Goal: Answer question/provide support: Answer question/provide support

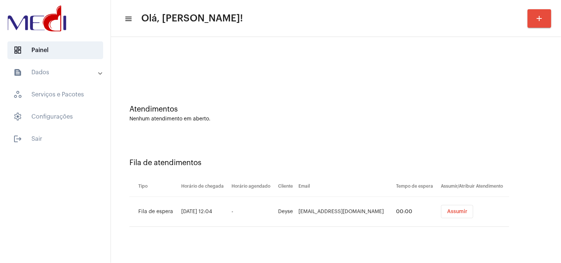
click at [453, 210] on span "Assumir" at bounding box center [457, 211] width 20 height 5
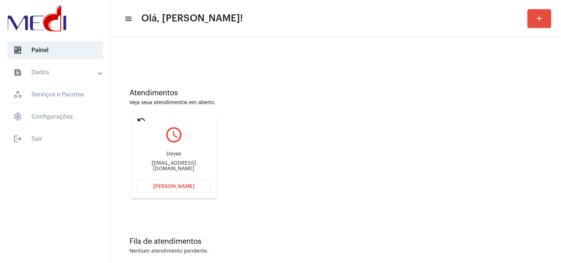
scroll to position [25, 0]
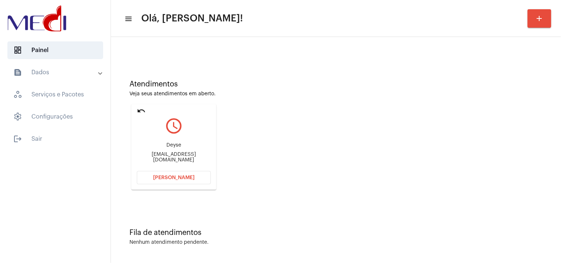
click at [200, 158] on div "Deyse100402@gmail.com" at bounding box center [174, 157] width 74 height 11
copy mat-card-content "Deyse100402@gmail.com Abrir Chamada"
click at [158, 177] on span "Abrir Chamada" at bounding box center [173, 177] width 41 height 5
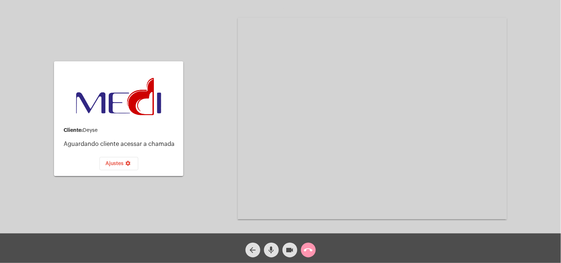
click at [308, 250] on mat-icon "call_end" at bounding box center [308, 250] width 9 height 9
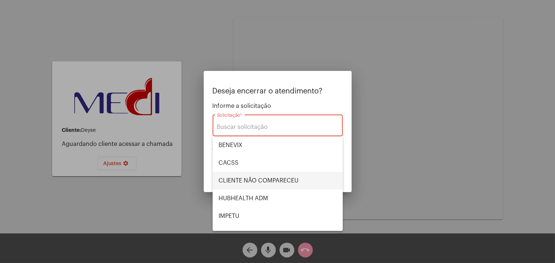
click at [274, 177] on span "CLIENTE NÃO COMPARECEU" at bounding box center [278, 181] width 118 height 18
type input "CLIENTE NÃO COMPARECEU"
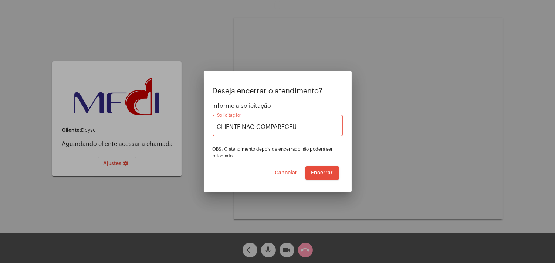
click at [321, 176] on button "Encerrar" at bounding box center [322, 172] width 34 height 13
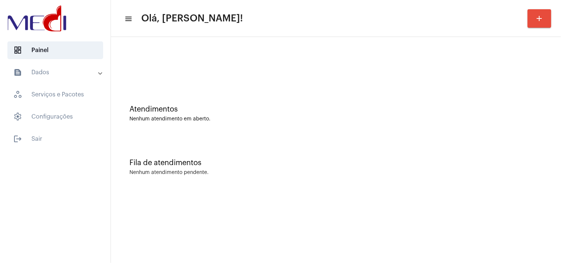
click at [534, 227] on mat-sidenav-content "menu Olá, Karen! add Atendimentos Nenhum atendimento em aberto. Fila de atendim…" at bounding box center [336, 131] width 450 height 263
click at [490, 157] on div "Fila de atendimentos Nenhum atendimento pendente." at bounding box center [336, 164] width 443 height 54
click at [492, 252] on mat-sidenav-content "menu Olá, Karen! add Atendimentos Nenhum atendimento em aberto. Fila de atendim…" at bounding box center [336, 131] width 450 height 263
click at [473, 153] on div "Fila de atendimentos Nenhum atendimento pendente." at bounding box center [336, 164] width 443 height 54
click at [462, 126] on div "Atendimentos Nenhum atendimento em aberto." at bounding box center [336, 110] width 443 height 54
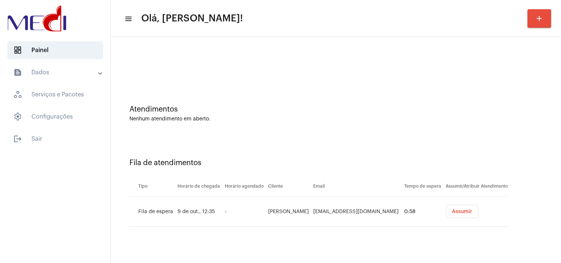
click at [451, 207] on button "Assumir" at bounding box center [462, 211] width 32 height 13
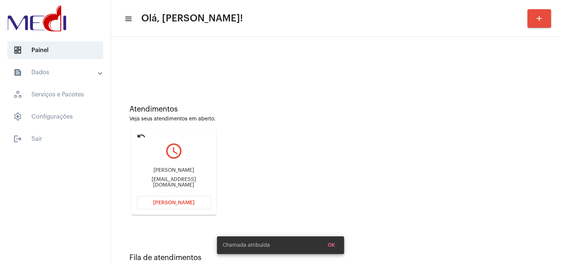
click at [193, 180] on div "[EMAIL_ADDRESS][DOMAIN_NAME]" at bounding box center [174, 182] width 74 height 11
copy mat-card-content "ellaeaguiar@gmail.com Abrir Chamada"
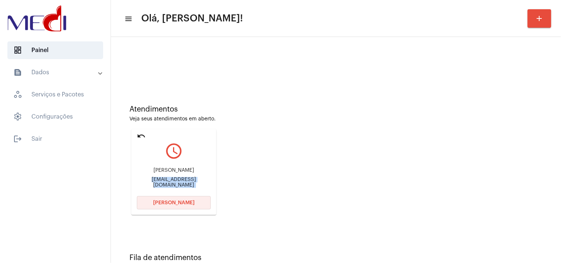
click at [191, 202] on span "Abrir Chamada" at bounding box center [173, 202] width 41 height 5
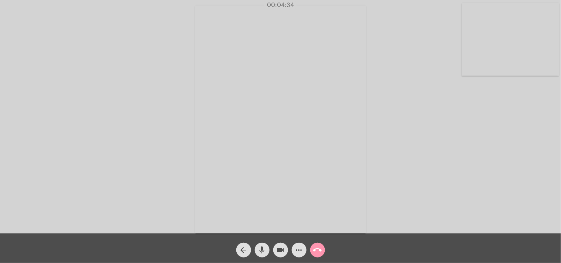
click at [316, 251] on mat-icon "call_end" at bounding box center [317, 250] width 9 height 9
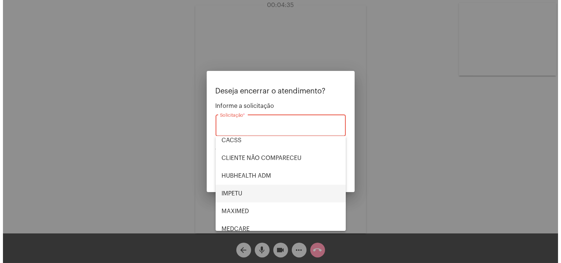
scroll to position [41, 0]
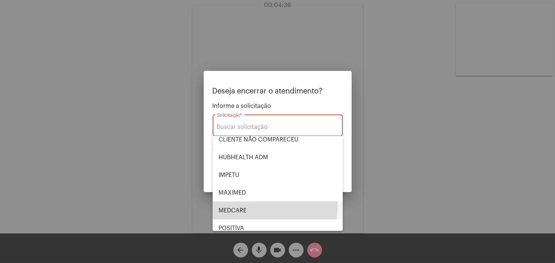
click at [249, 206] on span "MEDCARE" at bounding box center [278, 211] width 118 height 18
type input "MEDCARE"
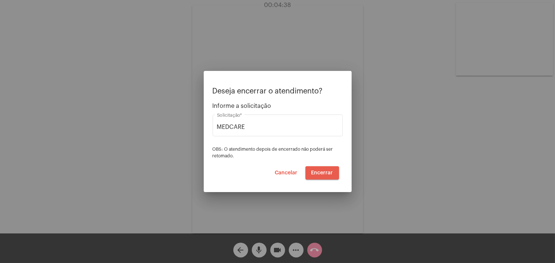
click at [326, 172] on span "Encerrar" at bounding box center [322, 172] width 22 height 5
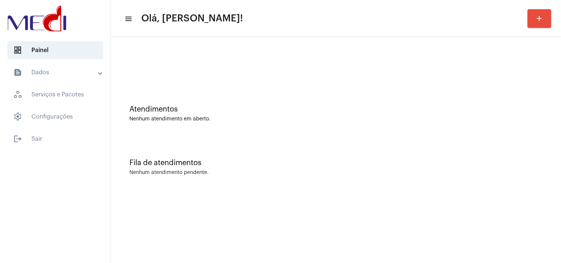
click at [508, 143] on div "Fila de atendimentos Nenhum atendimento pendente." at bounding box center [336, 164] width 443 height 54
click at [473, 175] on div "Nenhum atendimento pendente." at bounding box center [335, 173] width 413 height 6
click at [470, 151] on div "Fila de atendimentos Nenhum atendimento pendente." at bounding box center [336, 164] width 443 height 54
